Goal: Navigation & Orientation: Find specific page/section

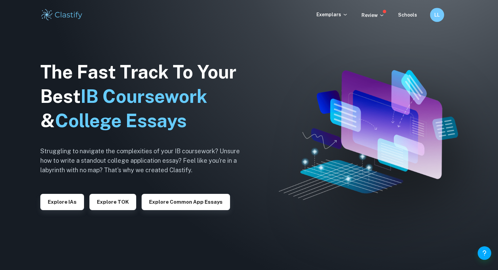
click at [440, 13] on h6 "LL" at bounding box center [437, 15] width 8 height 8
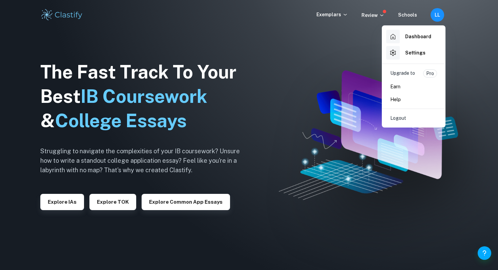
click at [420, 57] on div "Settings" at bounding box center [405, 53] width 39 height 14
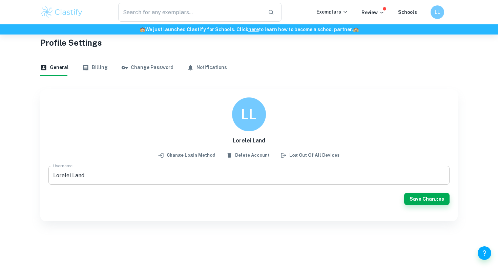
scroll to position [10, 0]
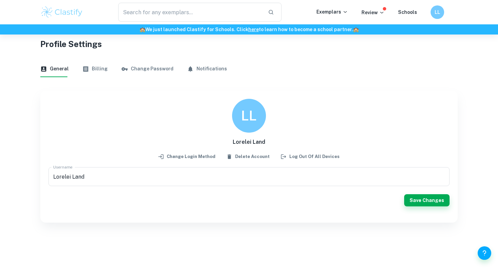
click at [150, 66] on button "Change Password" at bounding box center [147, 69] width 52 height 16
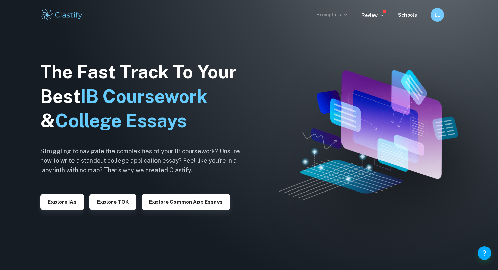
click at [337, 16] on p "Exemplars" at bounding box center [331, 14] width 31 height 7
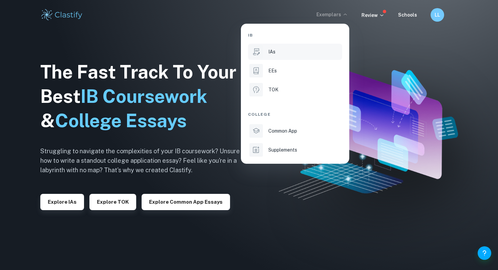
click at [291, 55] on div "IAs" at bounding box center [304, 51] width 72 height 7
